Goal: Obtain resource: Obtain resource

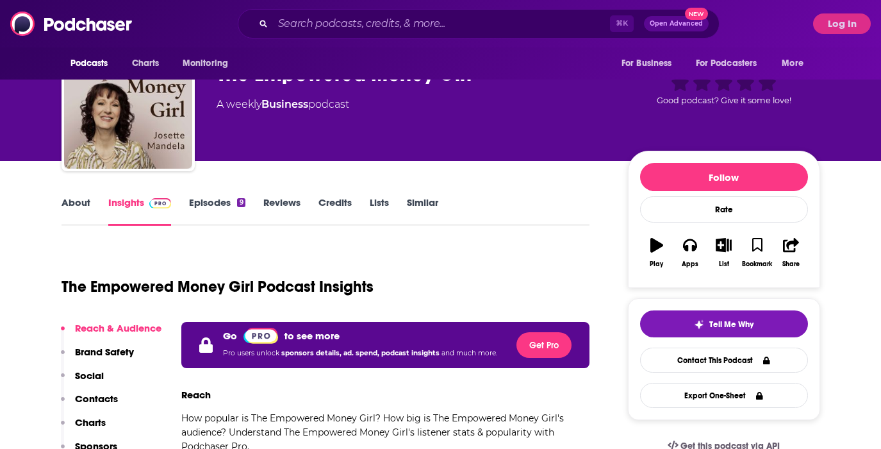
scroll to position [53, 0]
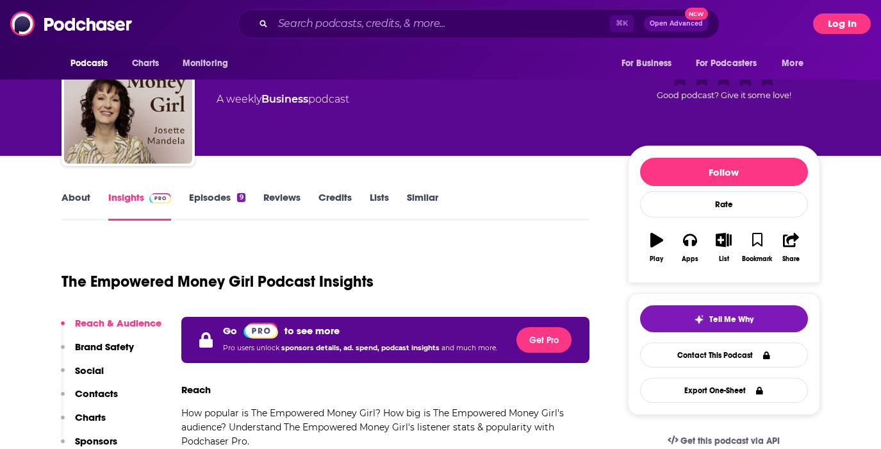
click at [848, 22] on button "Log In" at bounding box center [842, 23] width 58 height 21
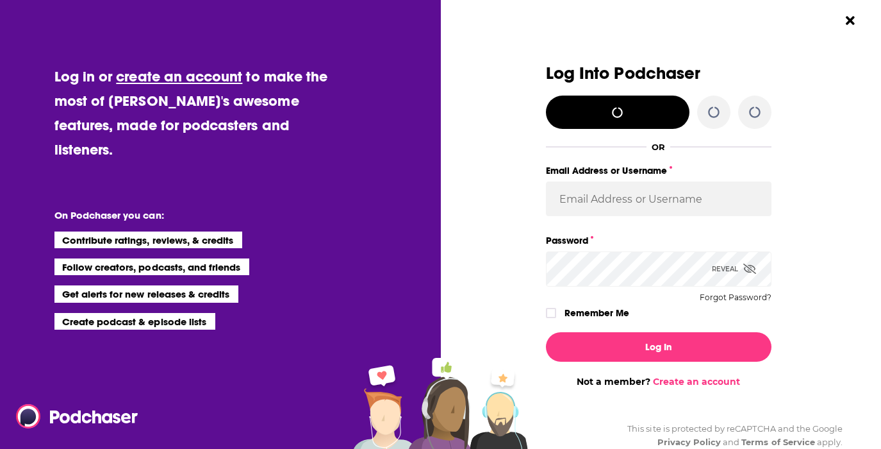
scroll to position [0, 0]
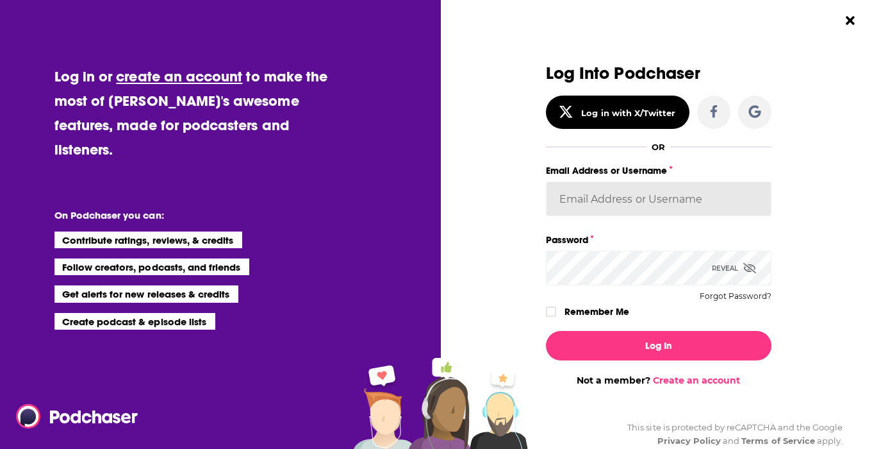
type input "[EMAIL_ADDRESS][DOMAIN_NAME]"
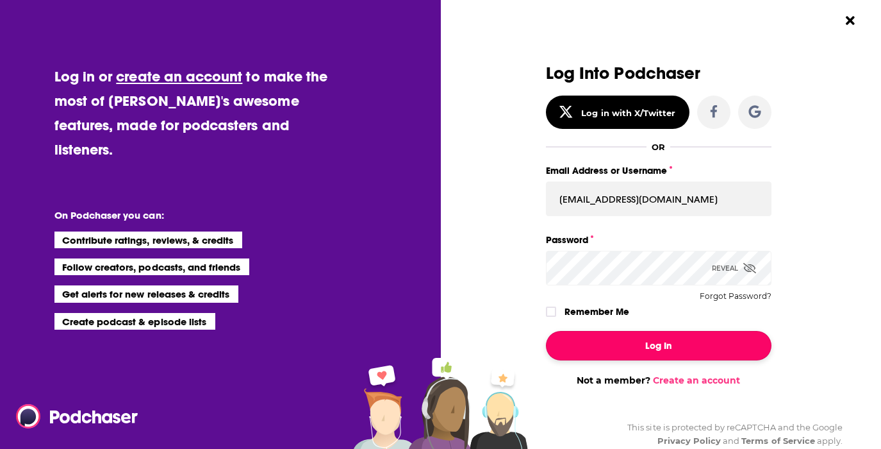
click at [723, 342] on button "Log In" at bounding box center [659, 345] width 226 height 29
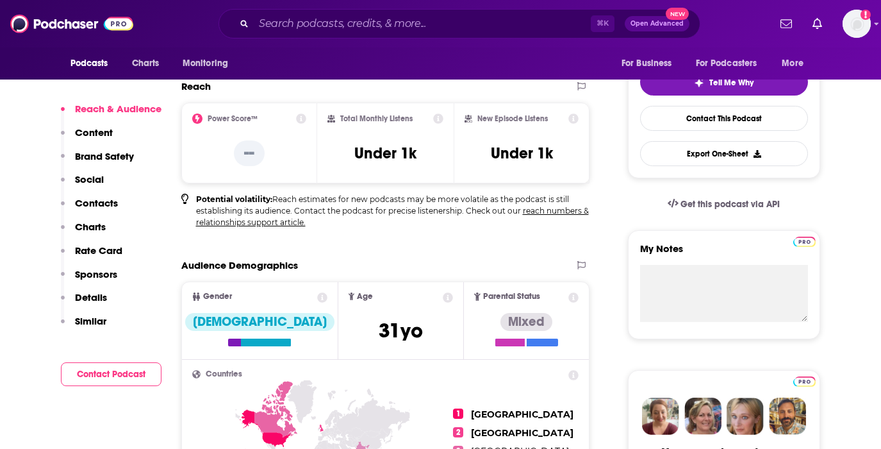
scroll to position [288, 0]
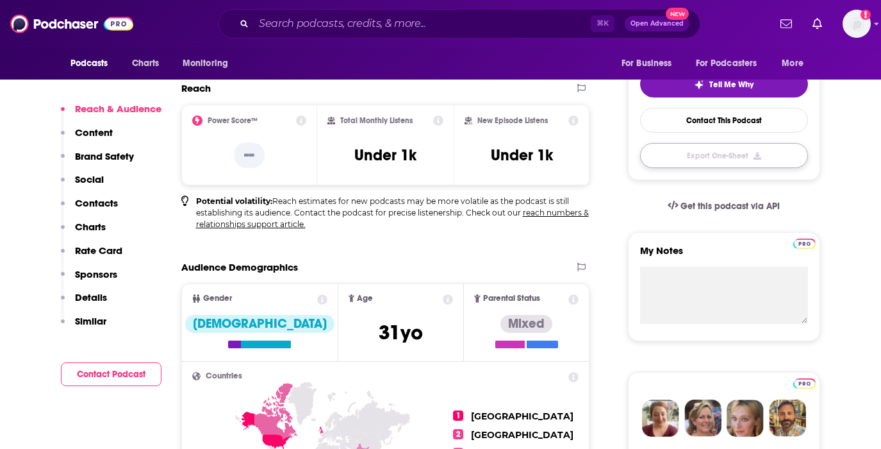
click at [752, 156] on button "Export One-Sheet" at bounding box center [724, 155] width 168 height 25
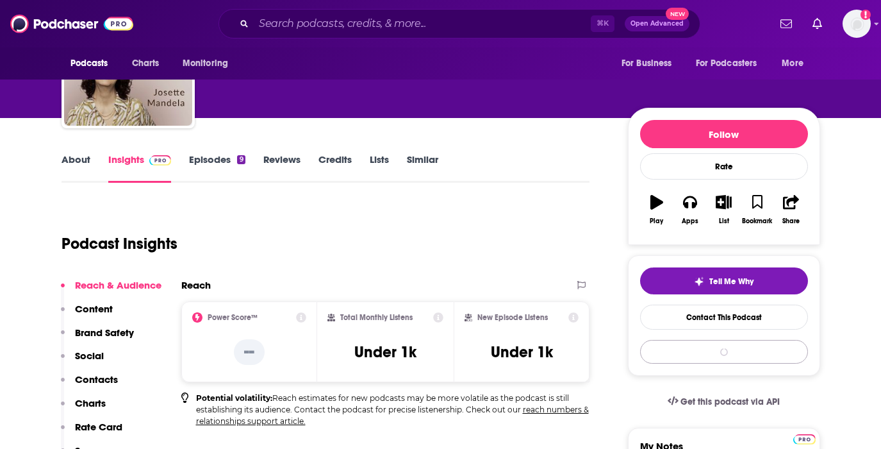
scroll to position [0, 0]
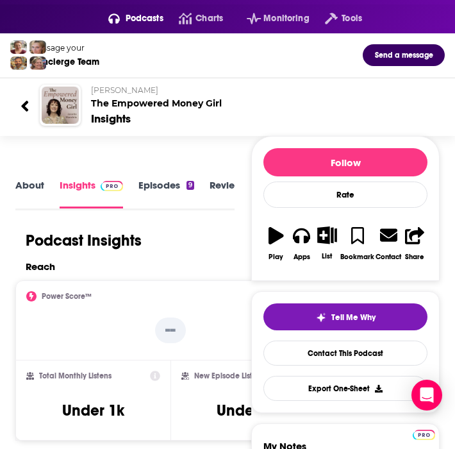
scroll to position [40, 0]
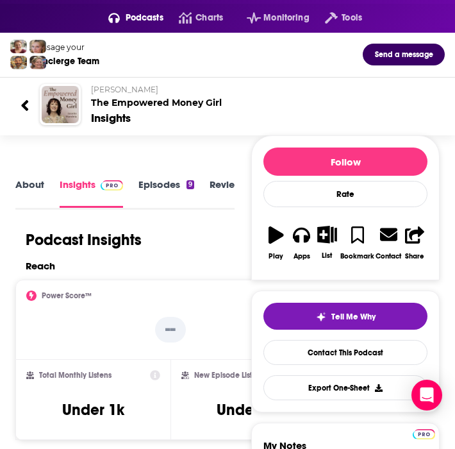
click at [164, 191] on link "Episodes 9" at bounding box center [166, 192] width 56 height 29
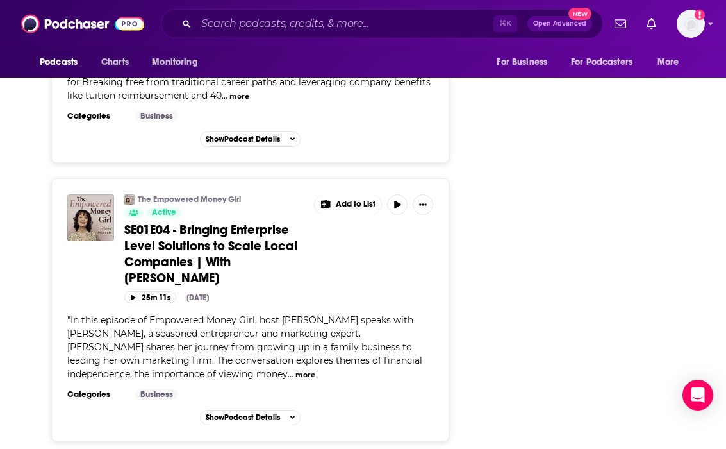
scroll to position [1793, 0]
